Goal: Information Seeking & Learning: Learn about a topic

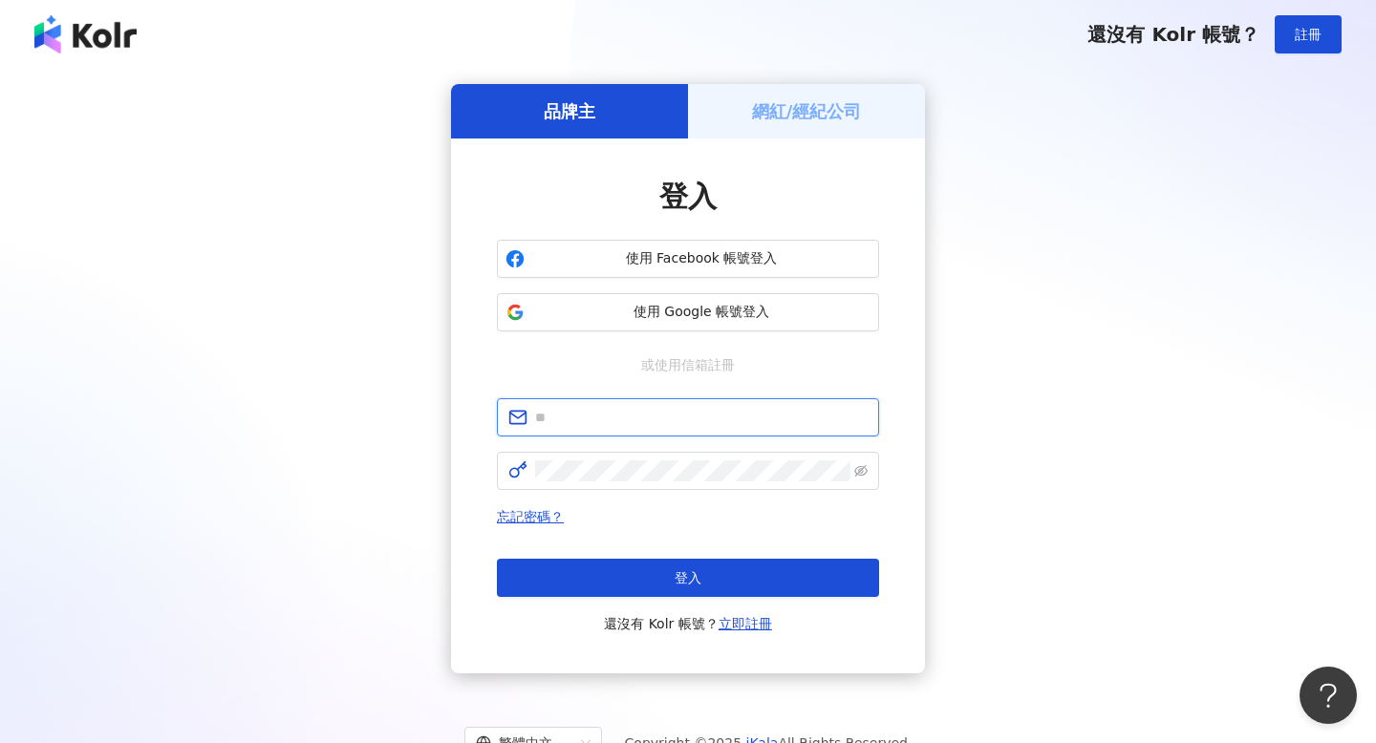
click at [615, 420] on input "text" at bounding box center [701, 417] width 333 height 21
type input "**********"
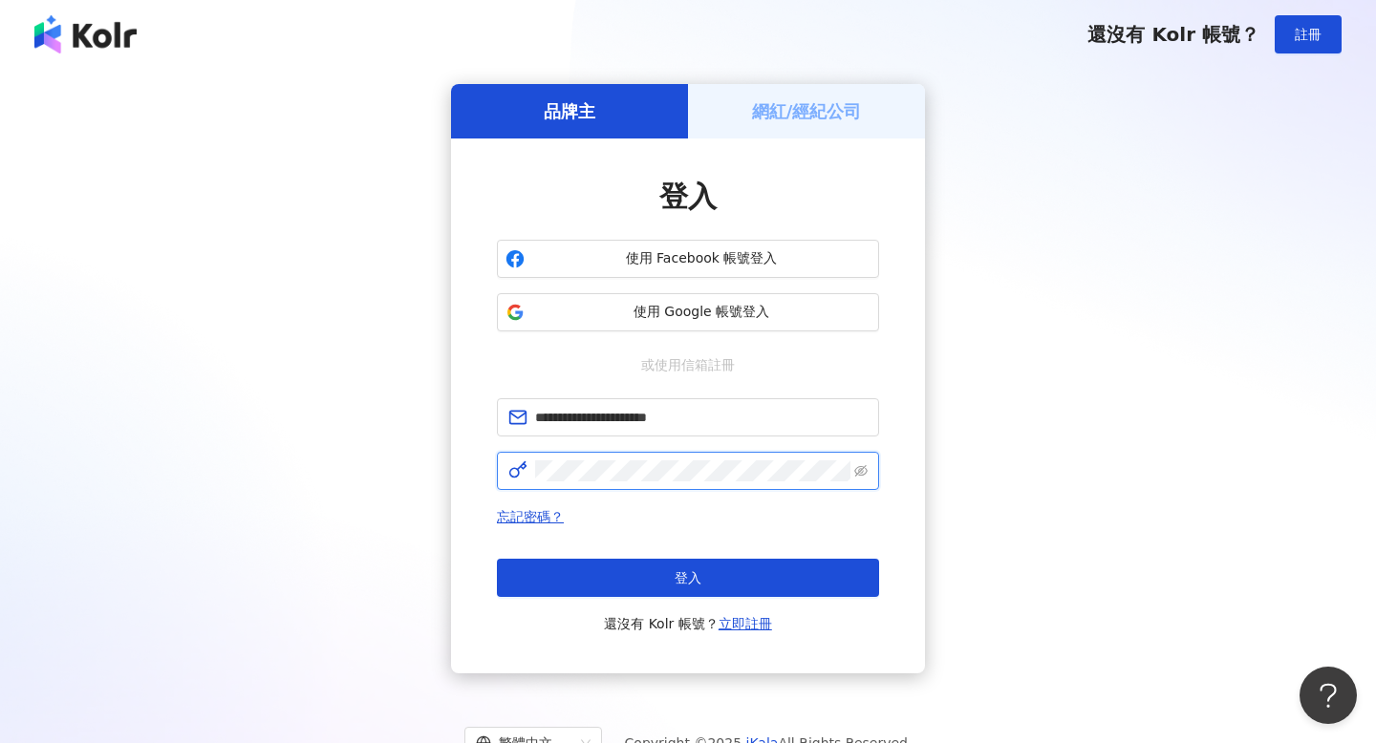
click button "登入" at bounding box center [688, 578] width 382 height 38
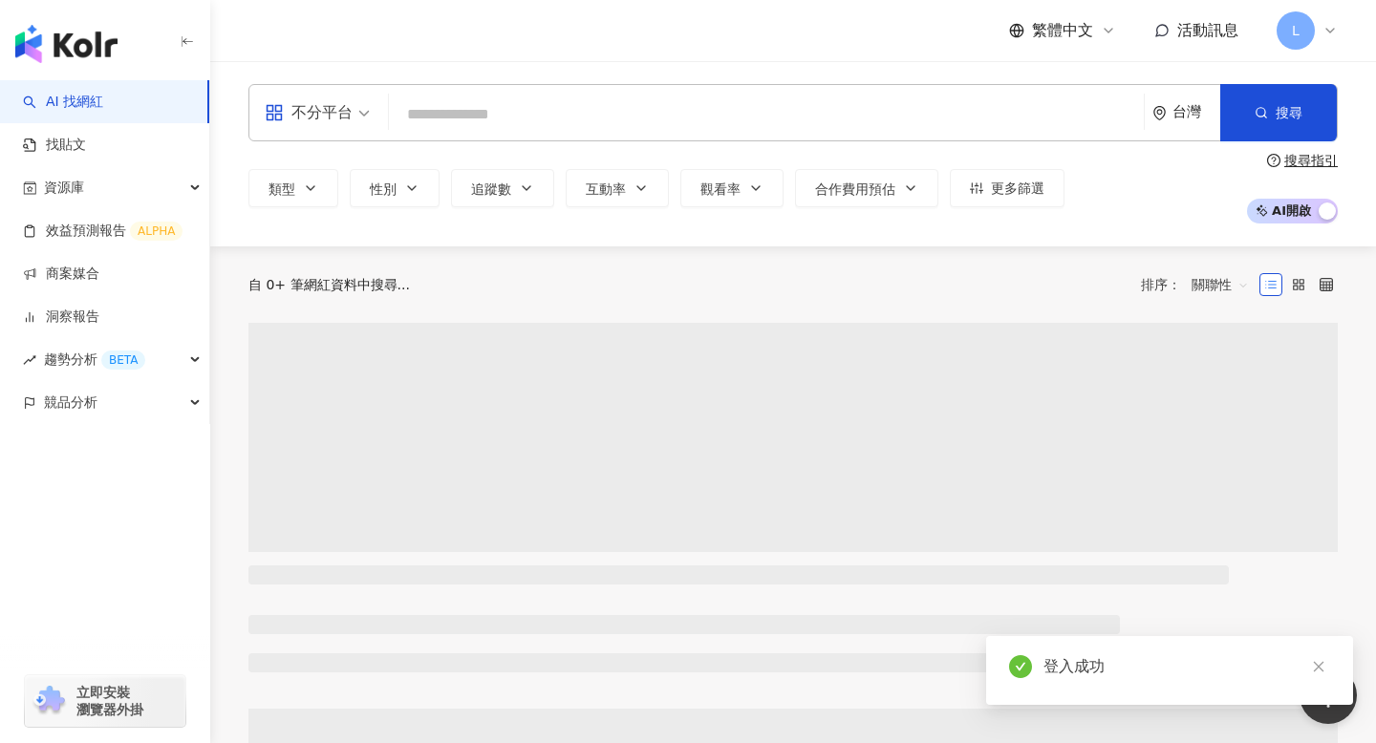
click at [438, 115] on input "search" at bounding box center [767, 115] width 740 height 36
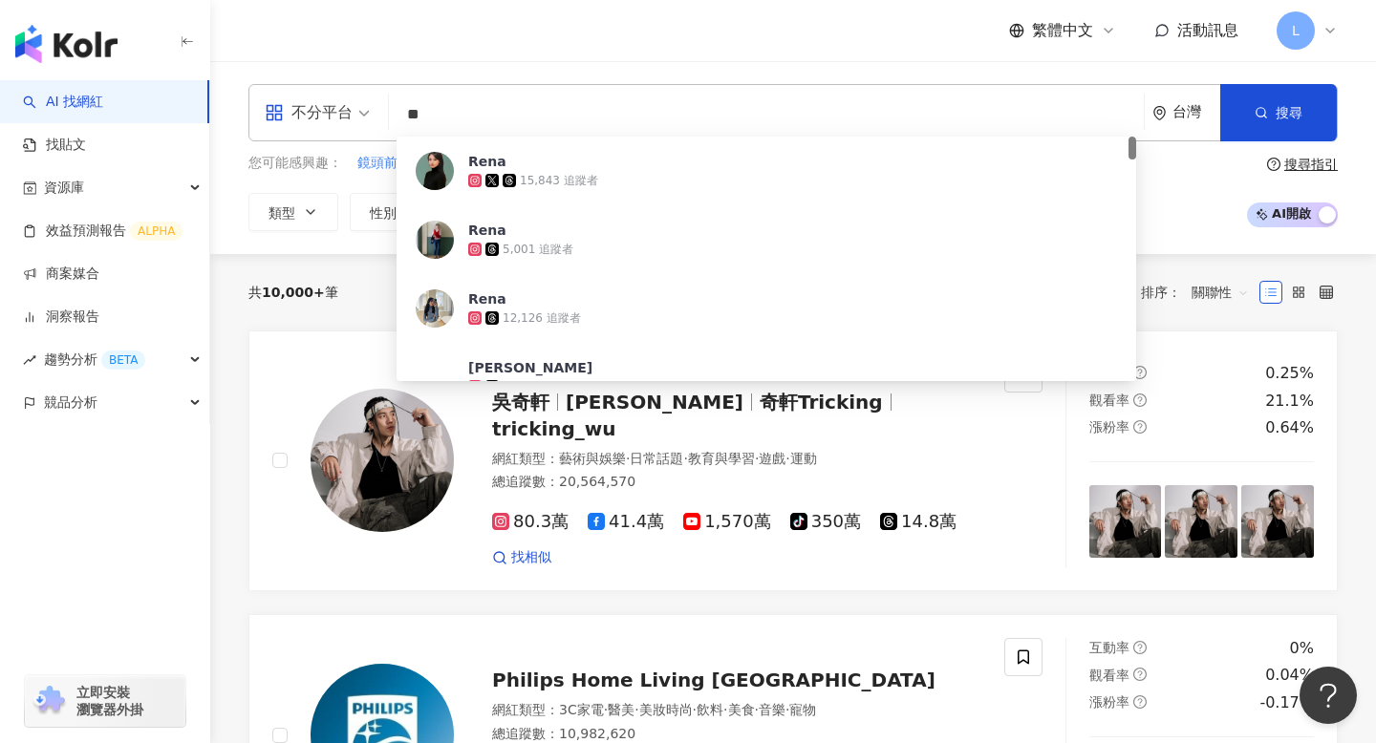
type input "*"
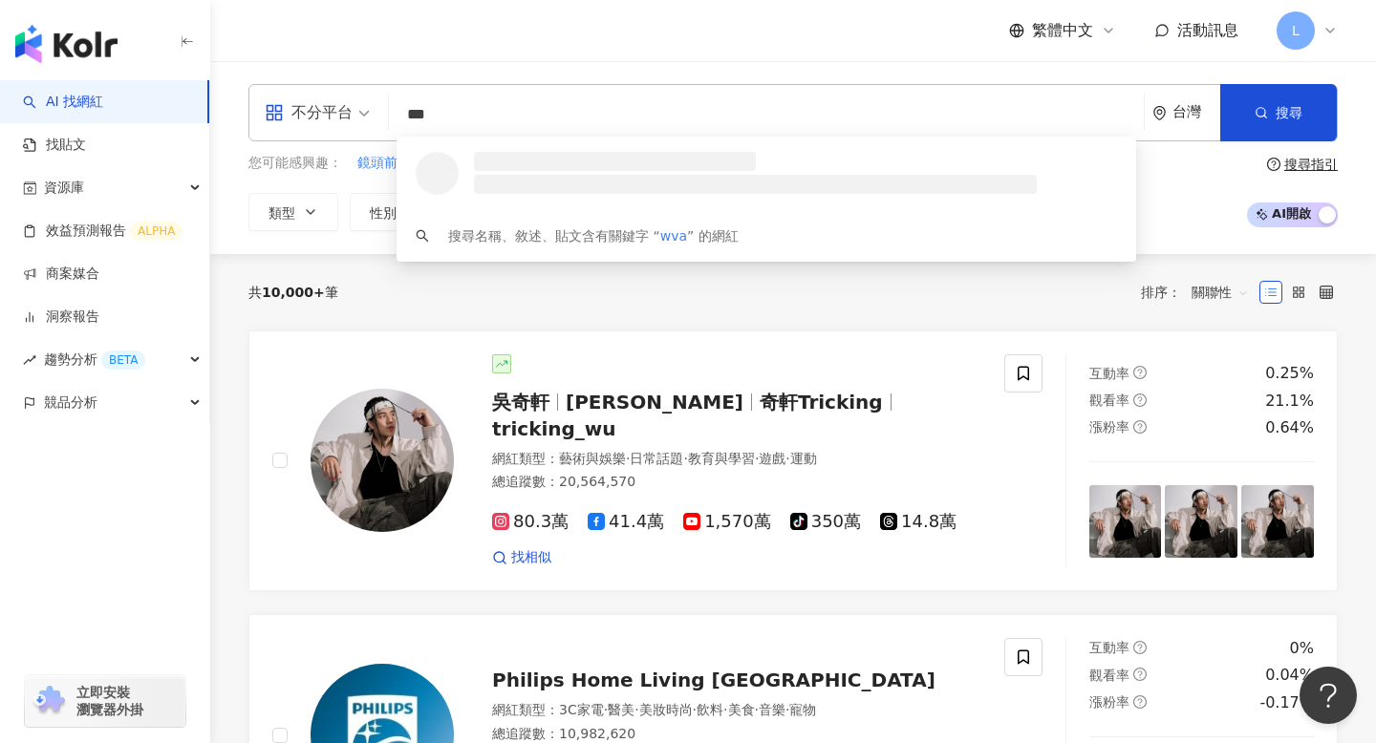
type input "****"
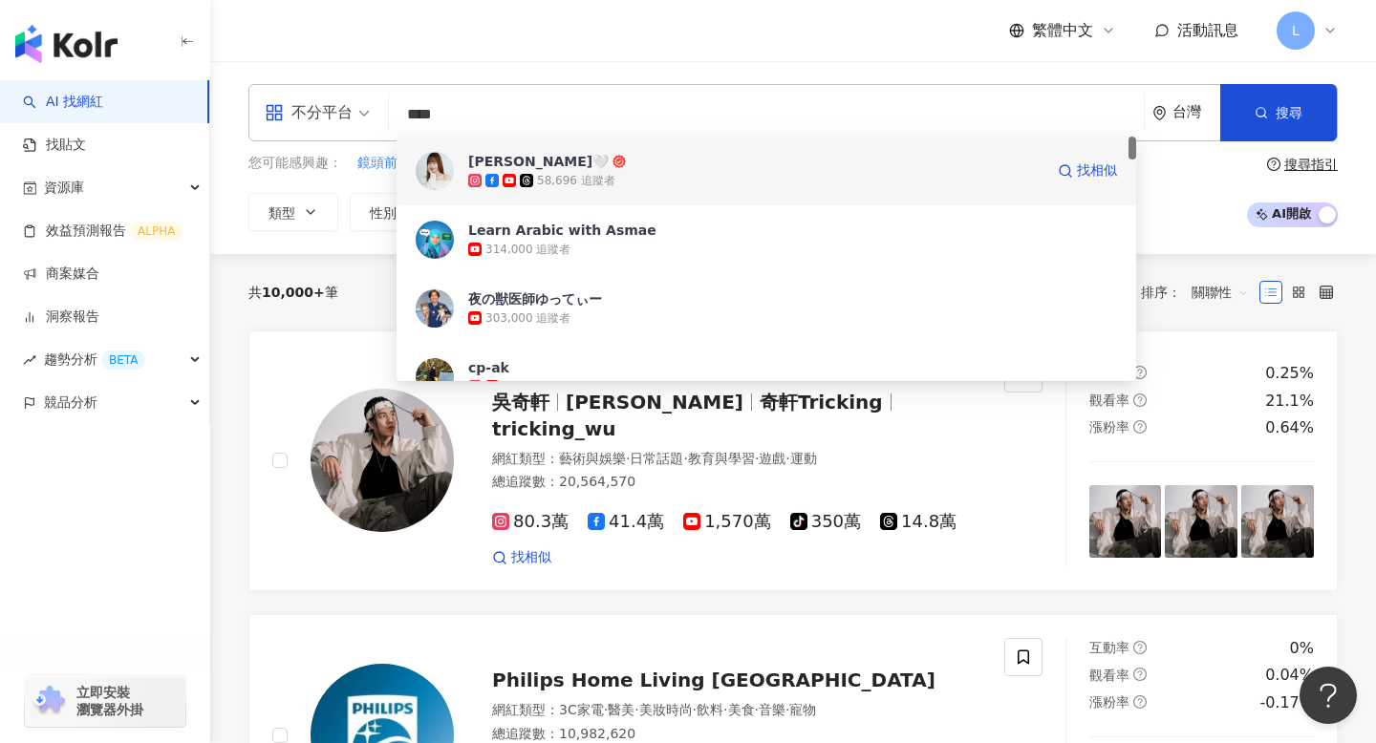
click at [535, 164] on span "[PERSON_NAME]🤍" at bounding box center [755, 161] width 575 height 19
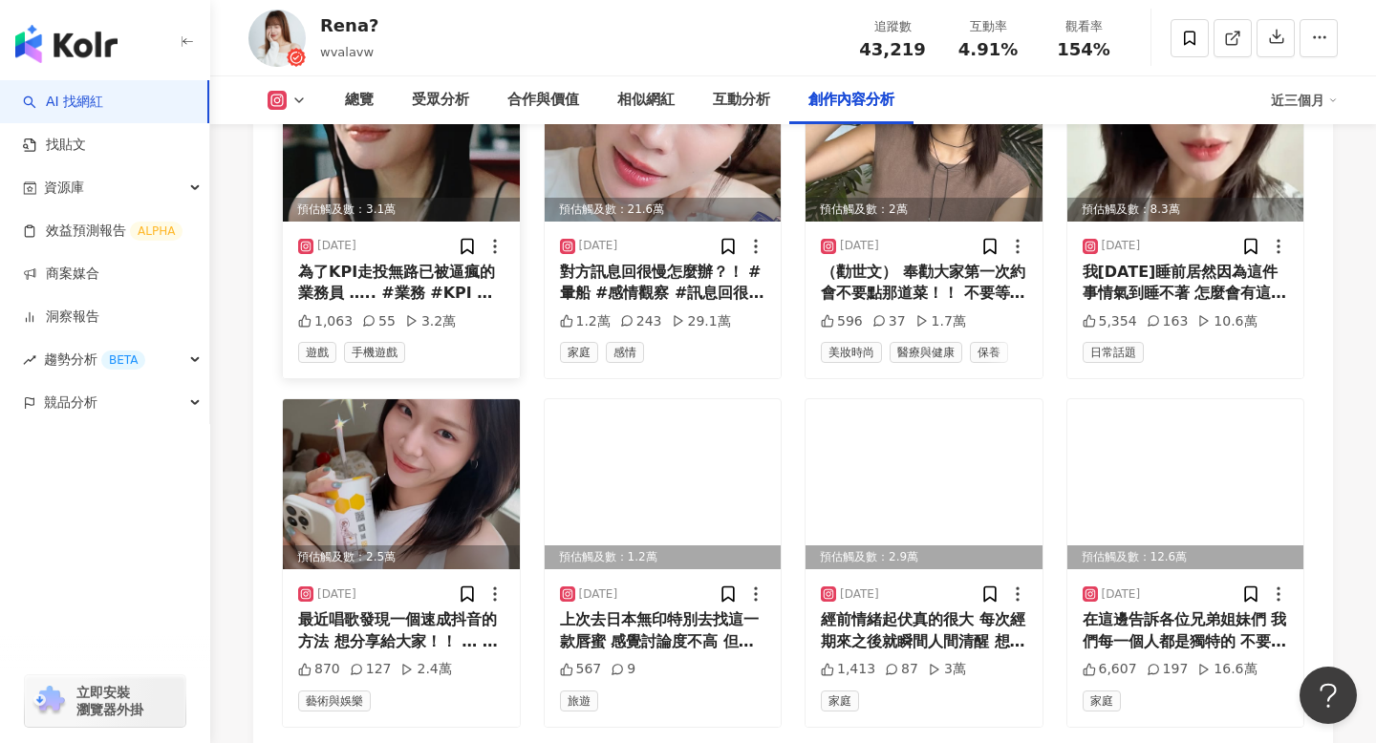
scroll to position [6517, 0]
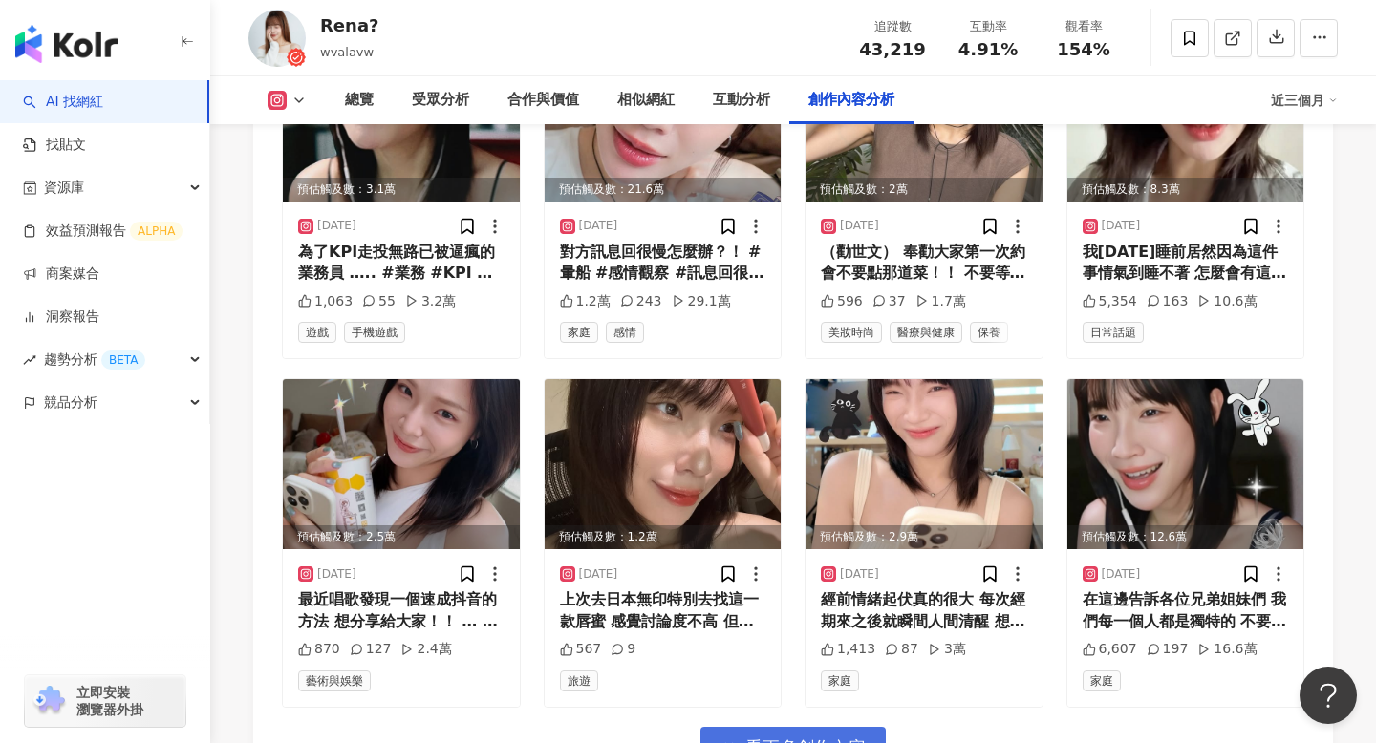
click at [726, 740] on icon "button" at bounding box center [729, 748] width 17 height 17
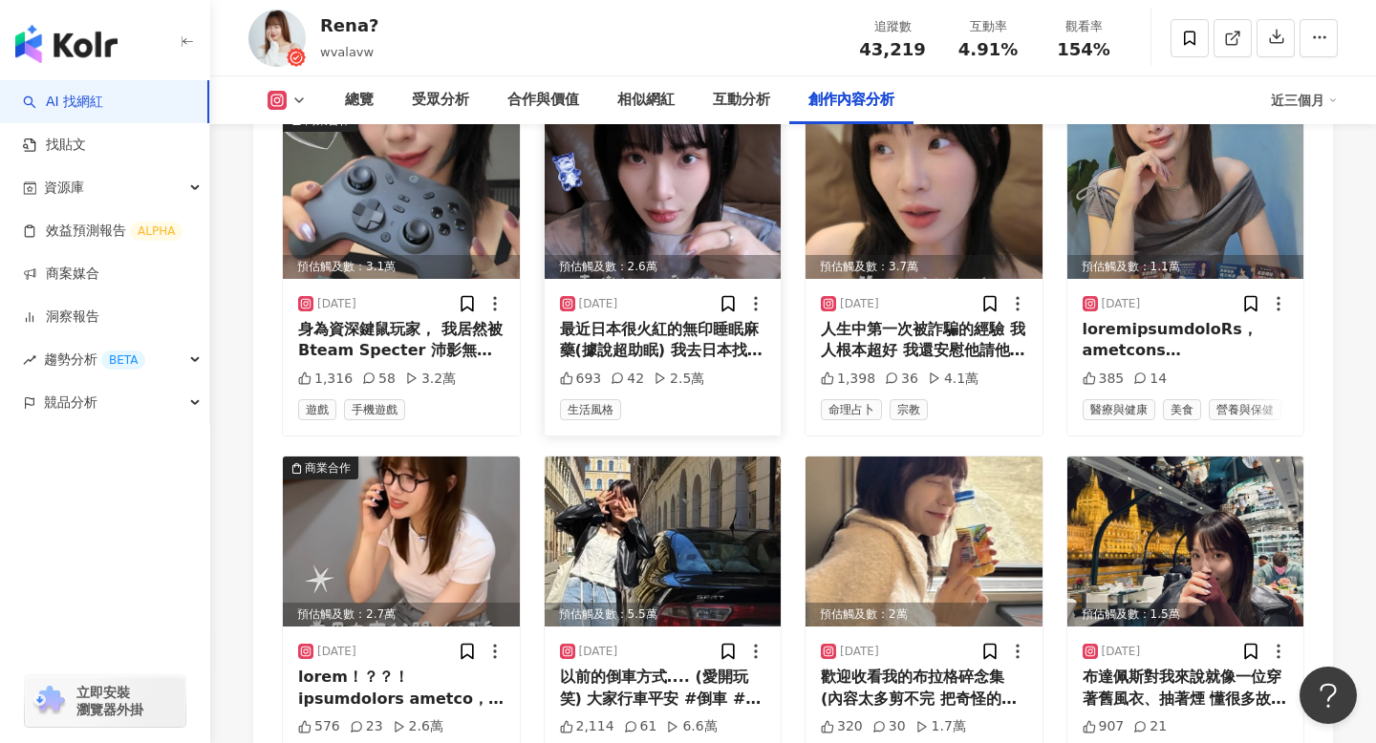
scroll to position [7516, 0]
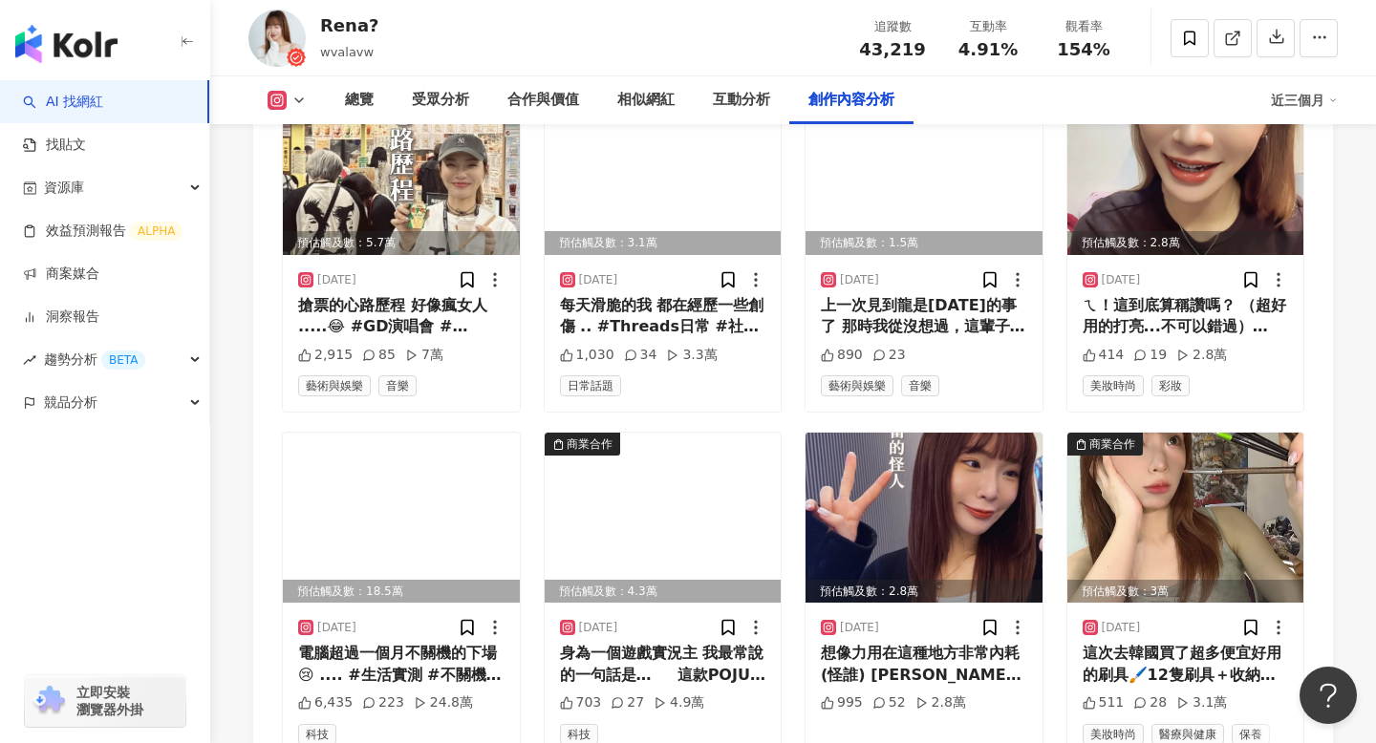
scroll to position [8572, 0]
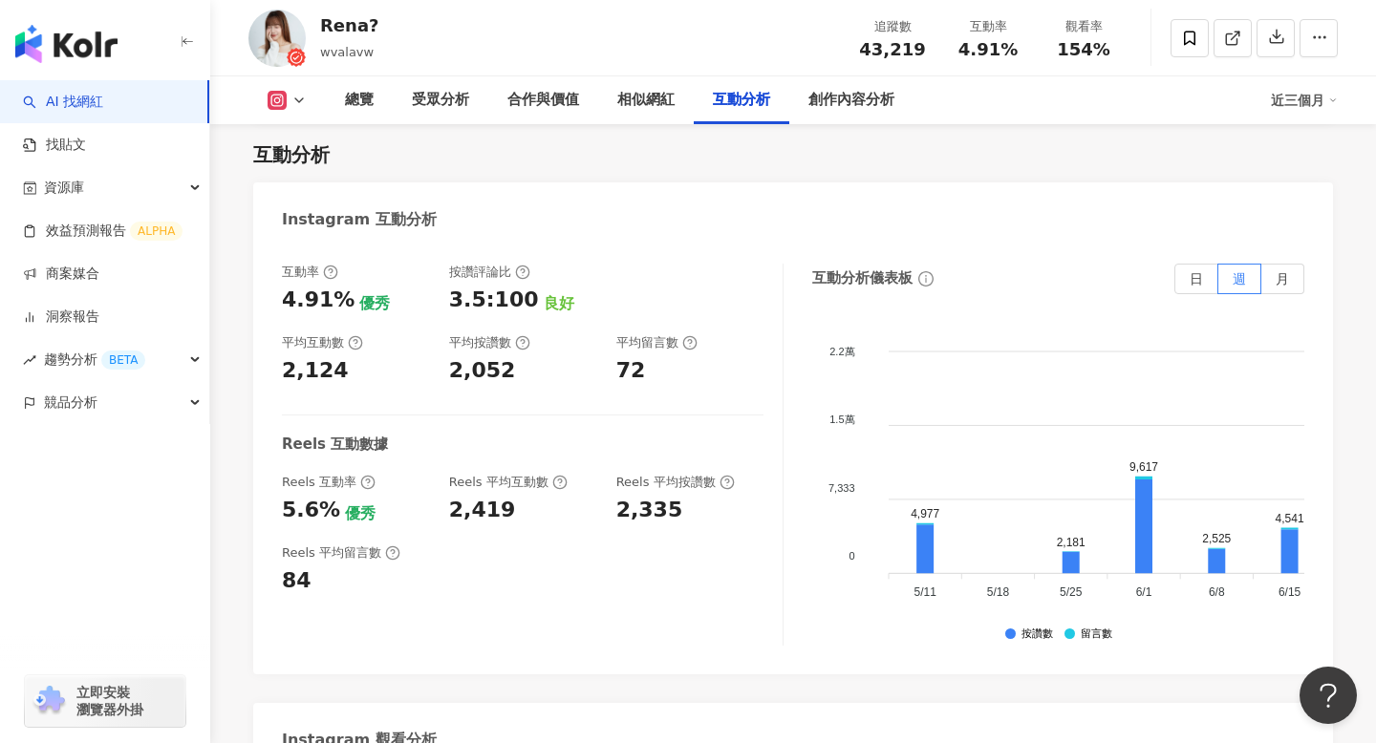
scroll to position [3767, 0]
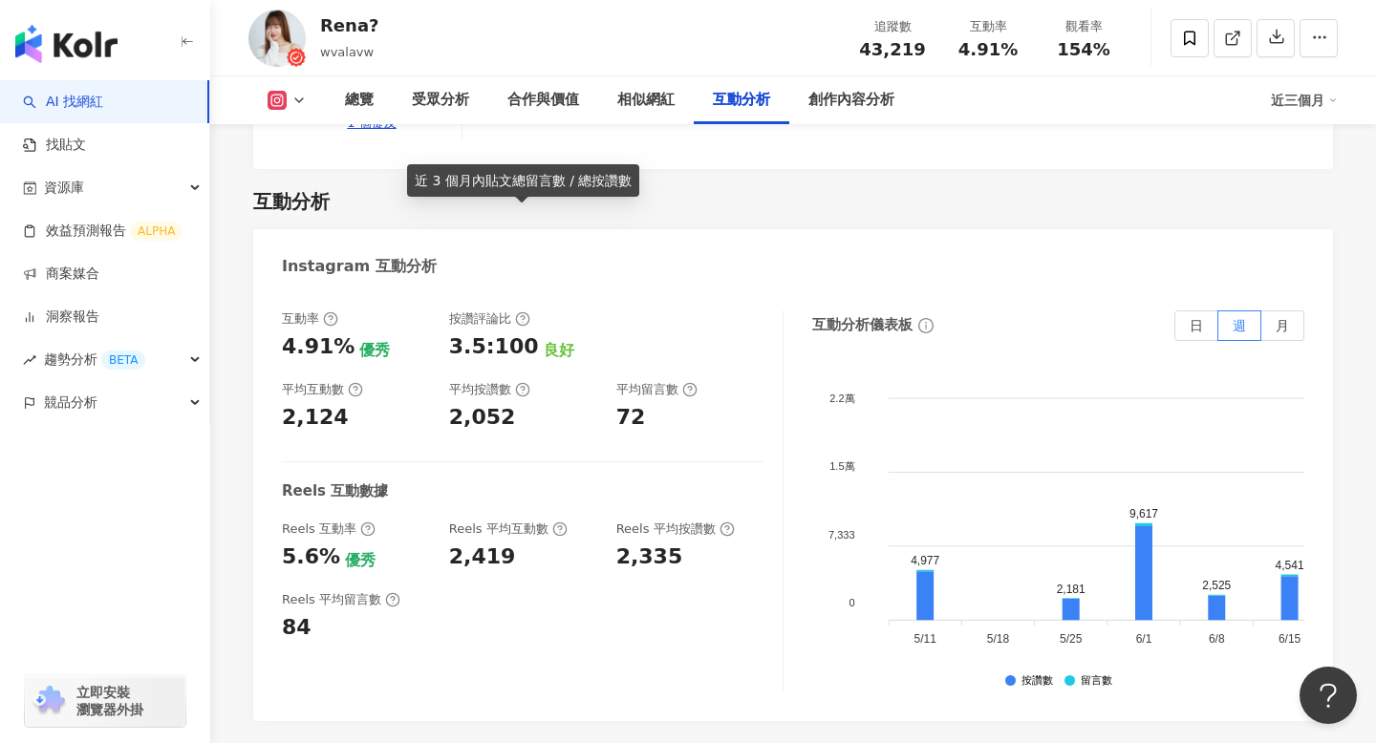
click at [516, 313] on circle at bounding box center [522, 319] width 12 height 12
click at [523, 312] on icon at bounding box center [522, 319] width 15 height 15
